Goal: Check status

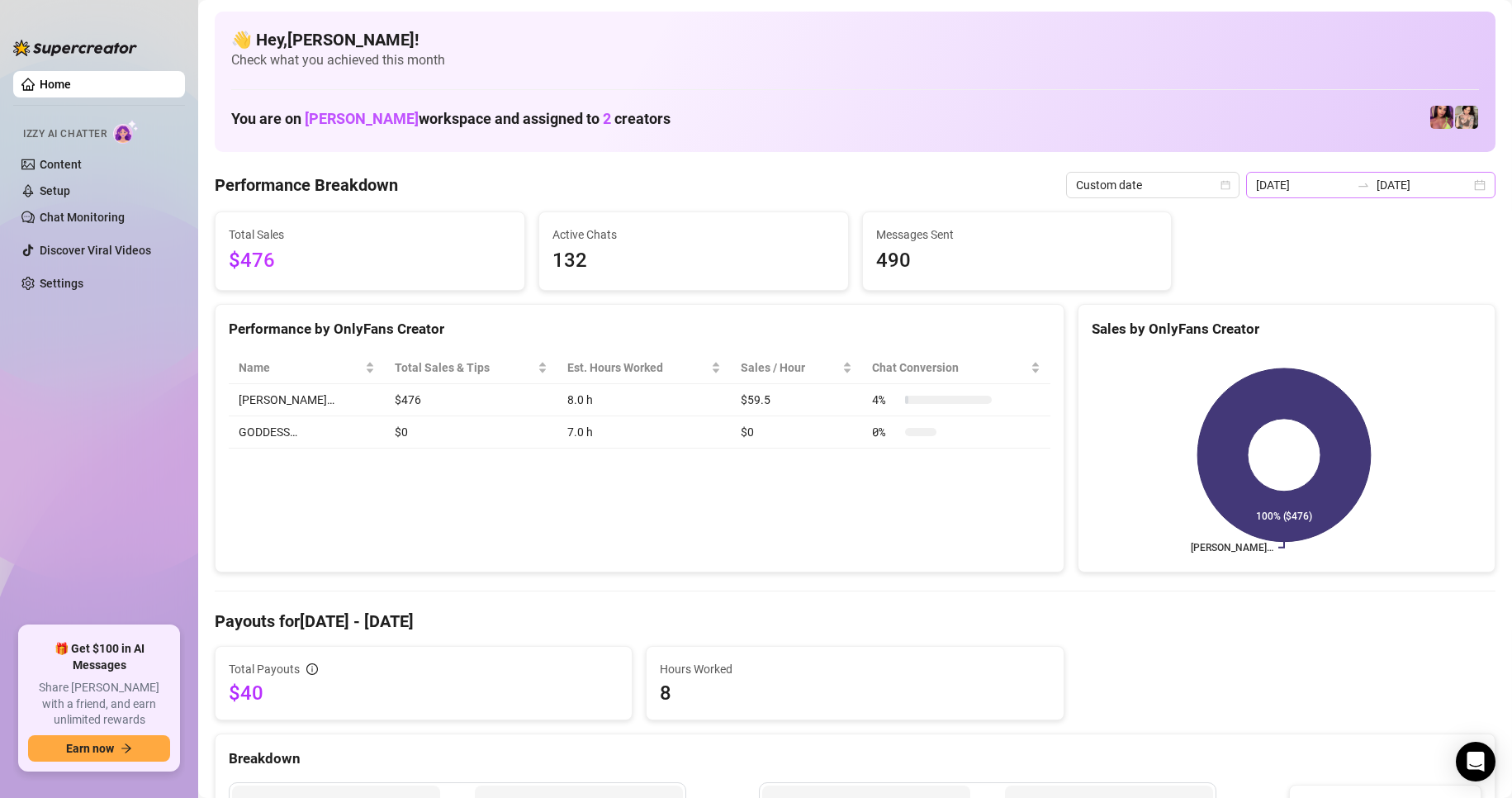
drag, startPoint x: 1471, startPoint y: 178, endPoint x: 1461, endPoint y: 189, distance: 14.9
click at [1470, 178] on div "[DATE] [DATE]" at bounding box center [1371, 184] width 249 height 26
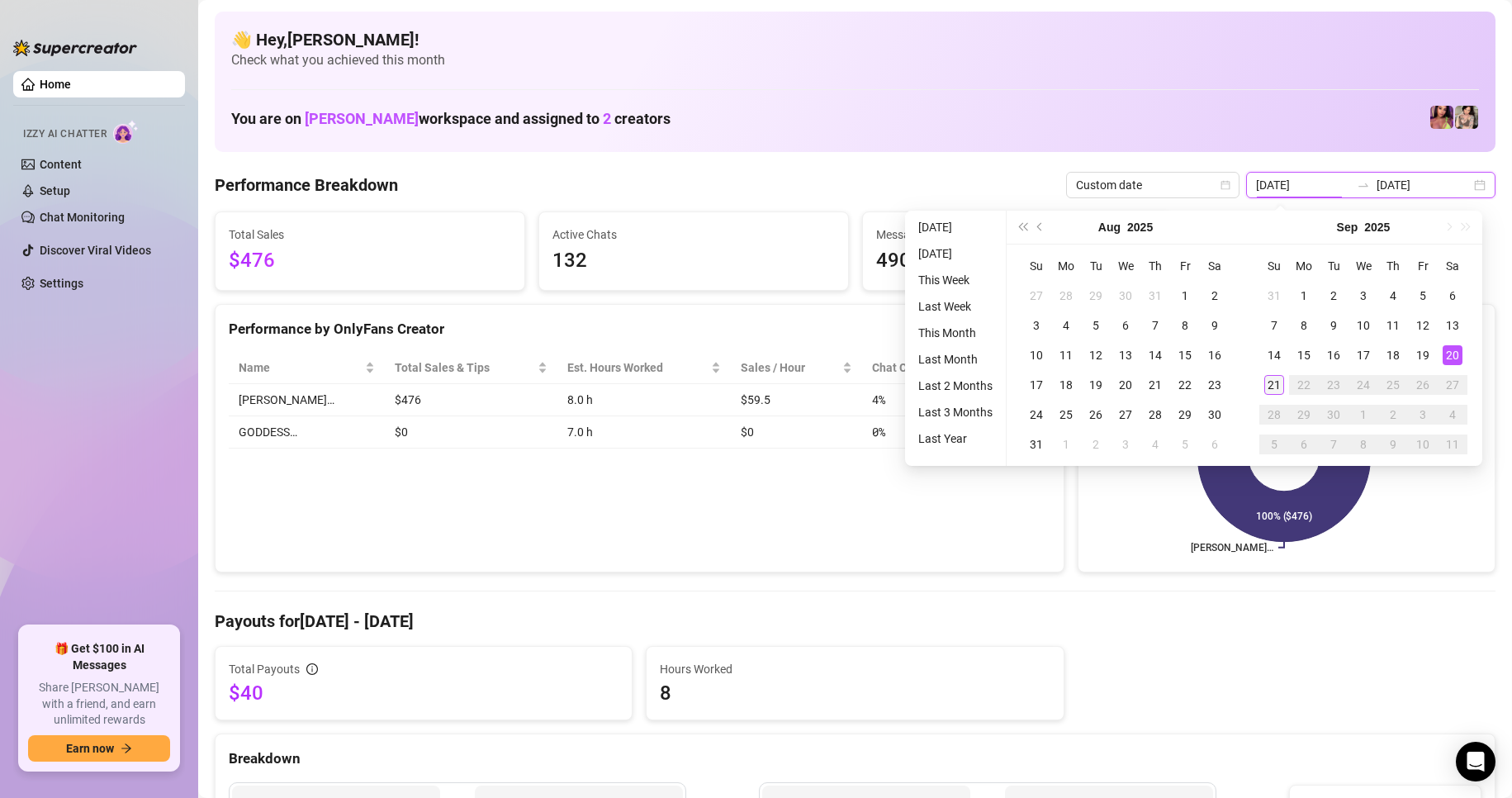
type input "[DATE]"
click at [1267, 389] on div "21" at bounding box center [1274, 384] width 20 height 20
type input "[DATE]"
click at [1451, 357] on div "20" at bounding box center [1452, 355] width 20 height 20
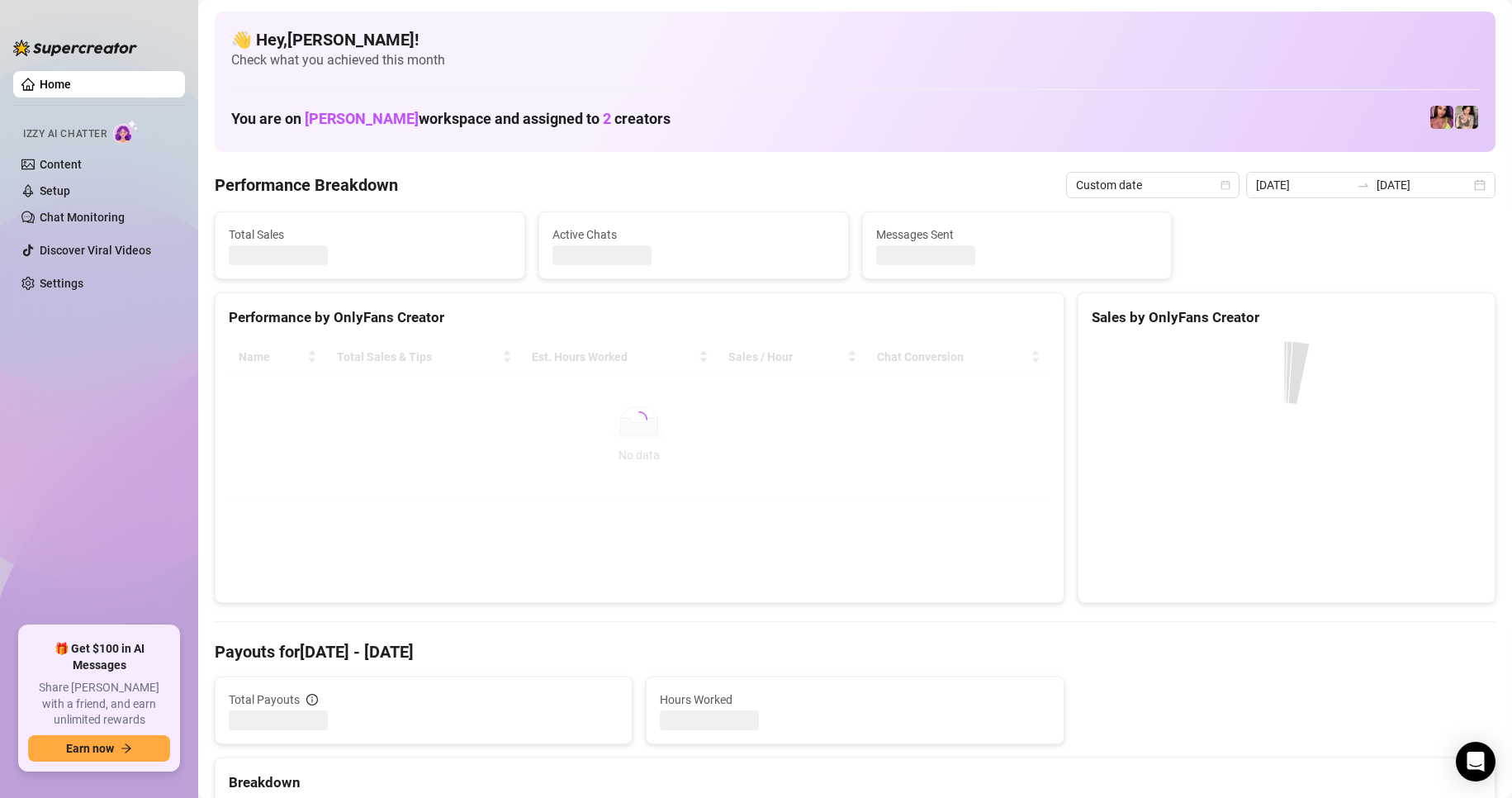
type input "[DATE]"
click at [1451, 357] on canvas at bounding box center [1284, 465] width 385 height 248
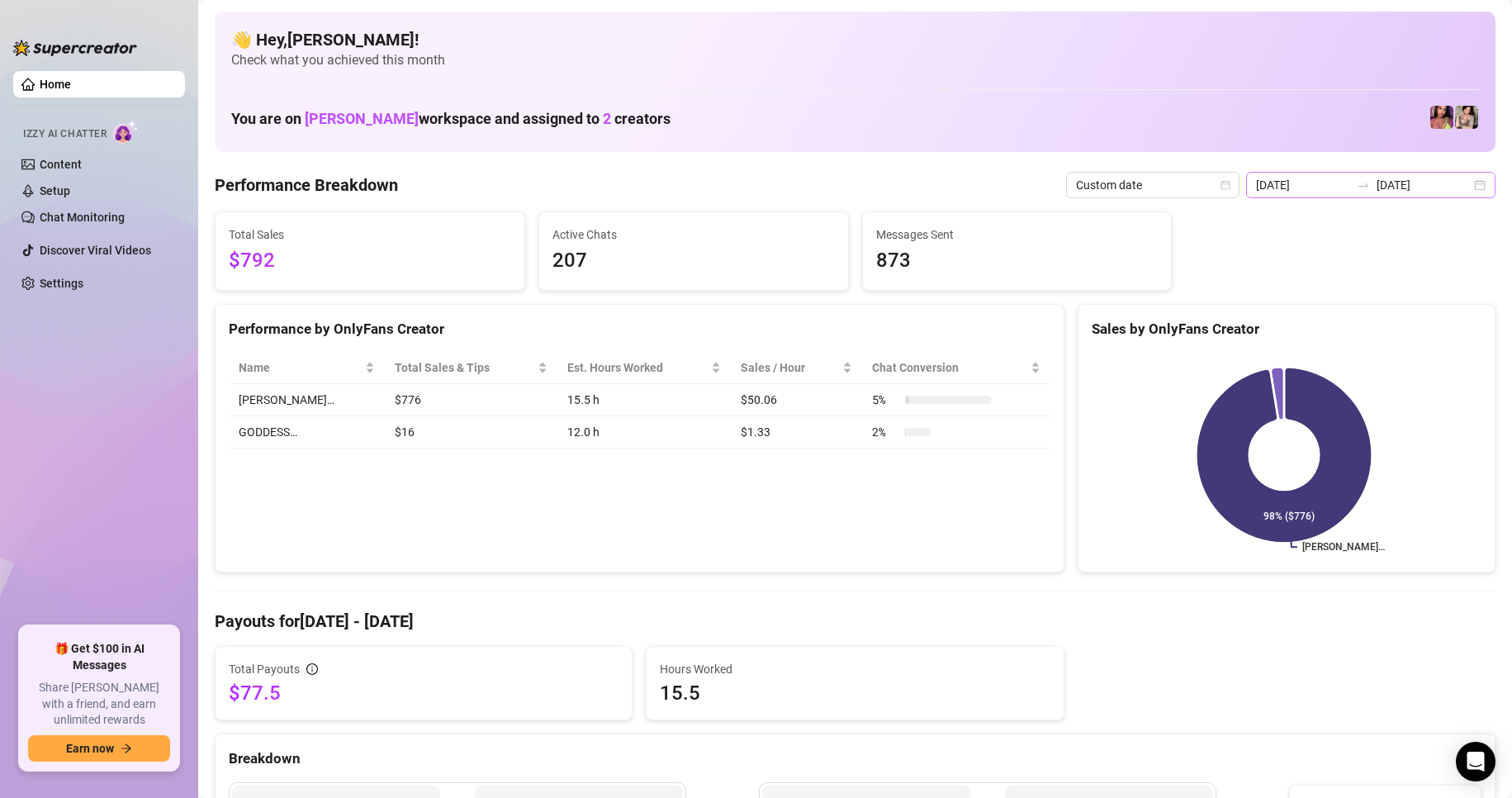
click at [1468, 183] on div "[DATE] [DATE]" at bounding box center [1371, 184] width 249 height 26
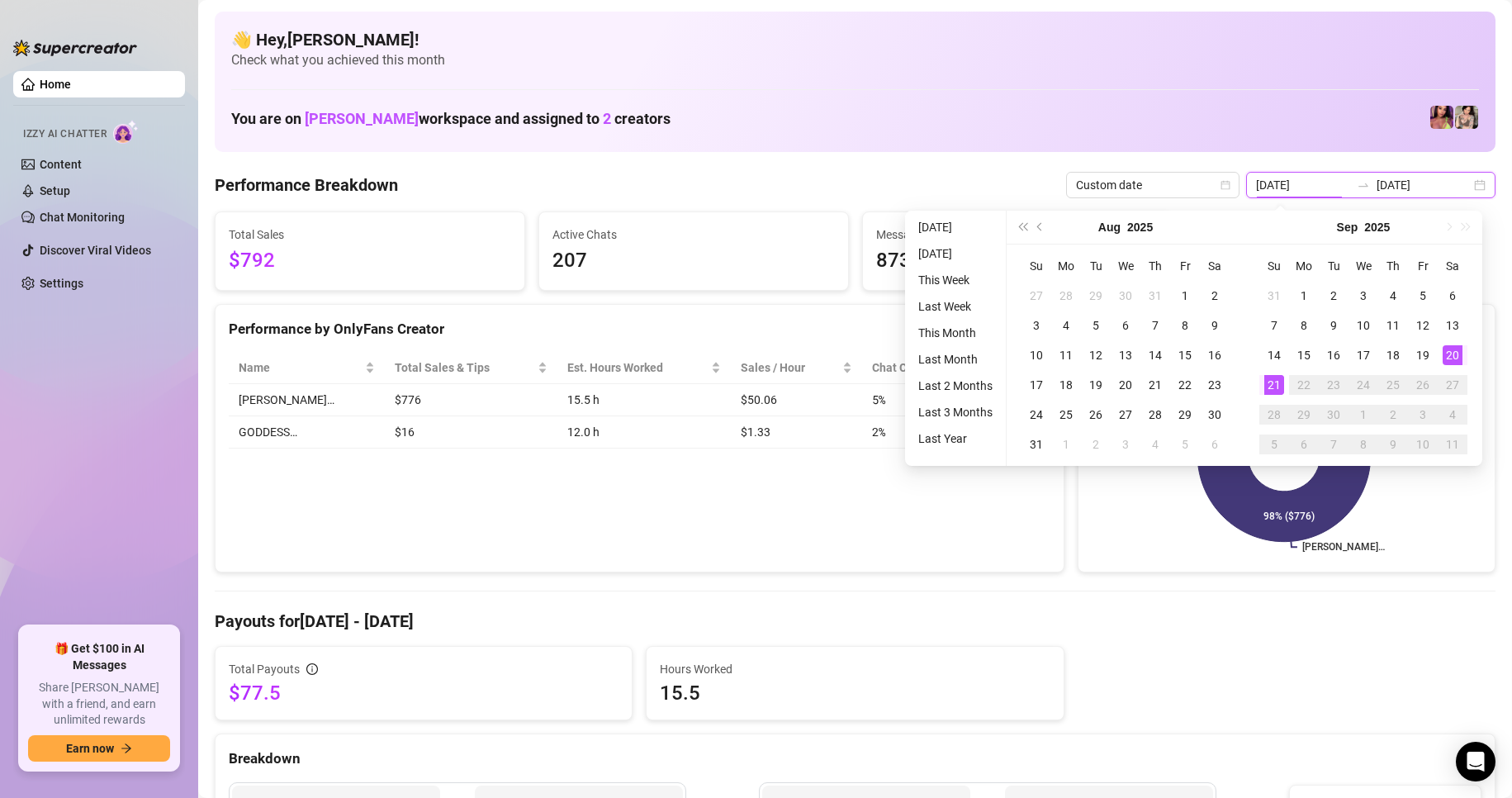
type input "[DATE]"
click at [1456, 354] on div "20" at bounding box center [1452, 355] width 20 height 20
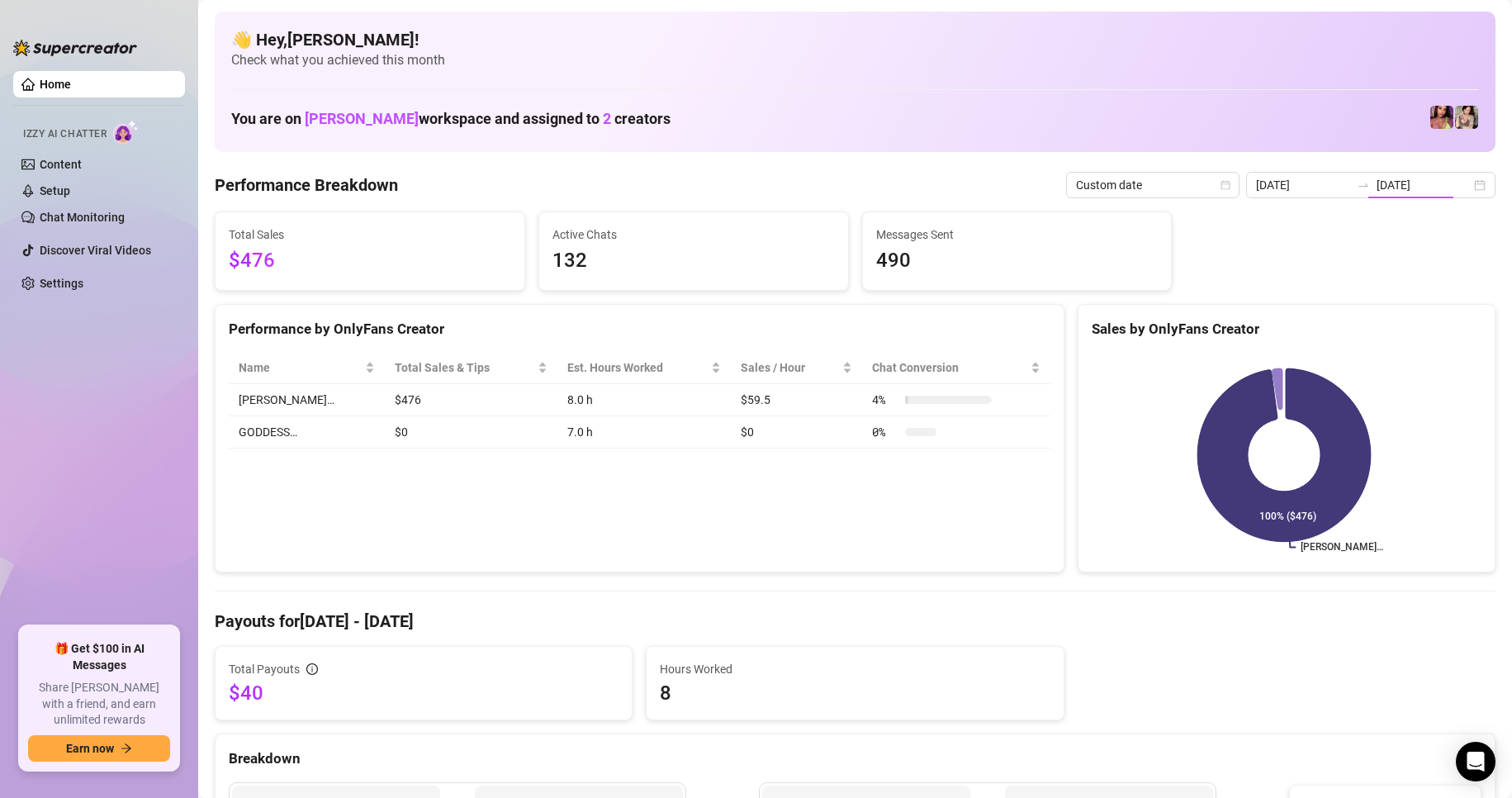
type input "[DATE]"
click at [1469, 188] on div "[DATE] [DATE]" at bounding box center [1371, 184] width 249 height 26
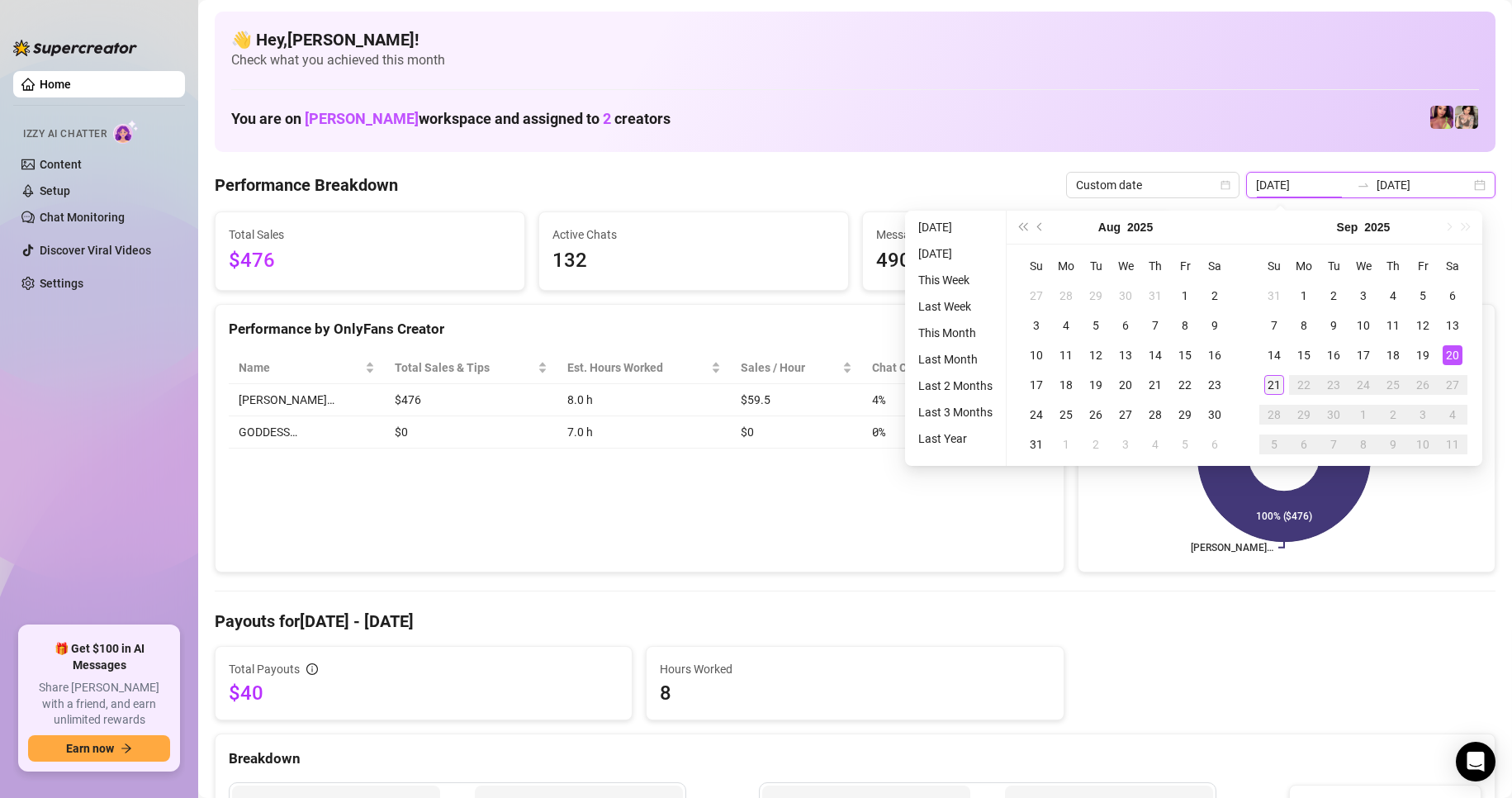
type input "[DATE]"
click at [1265, 382] on div "21" at bounding box center [1274, 384] width 20 height 20
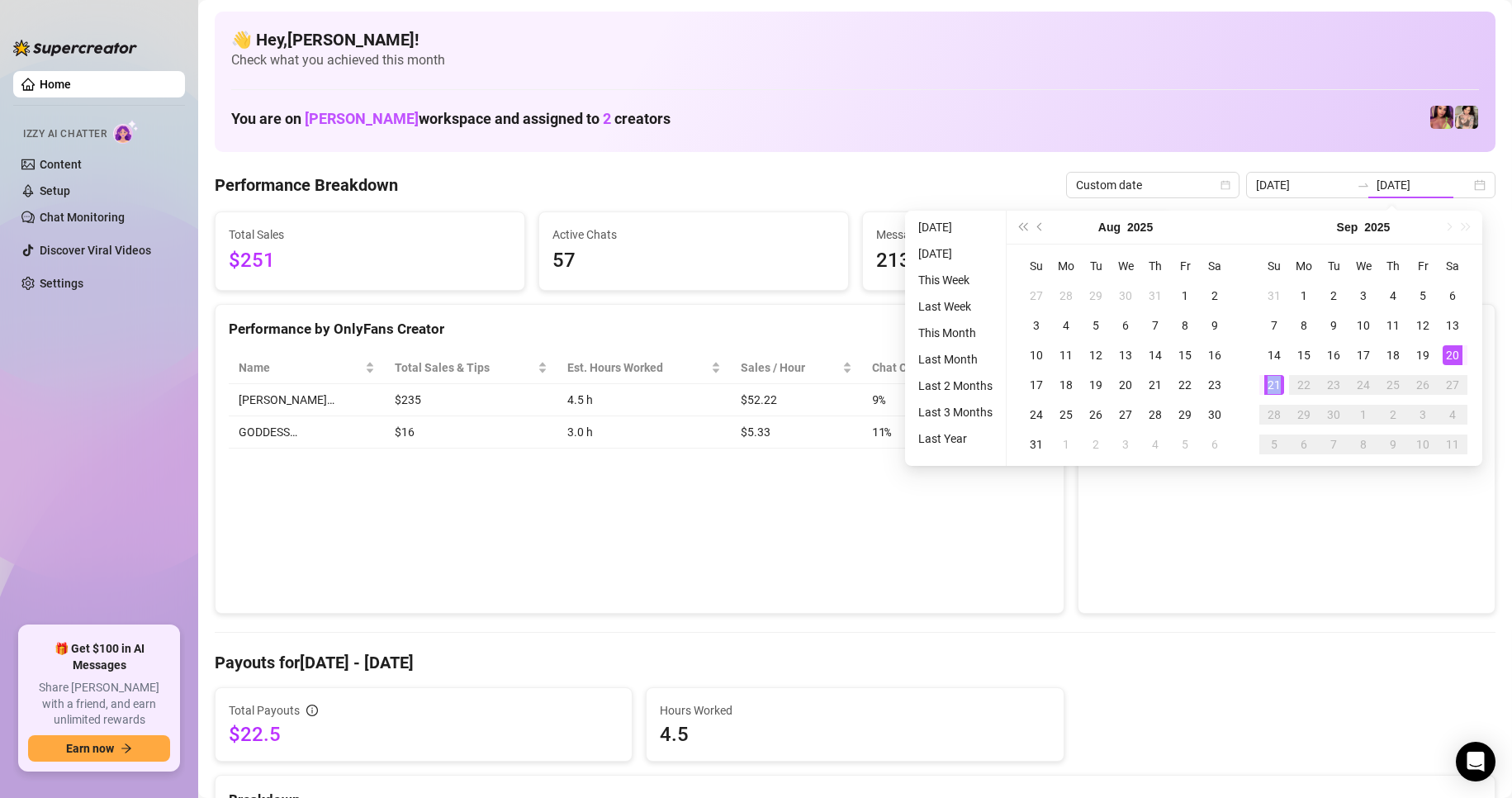
type input "[DATE]"
